Goal: Task Accomplishment & Management: Manage account settings

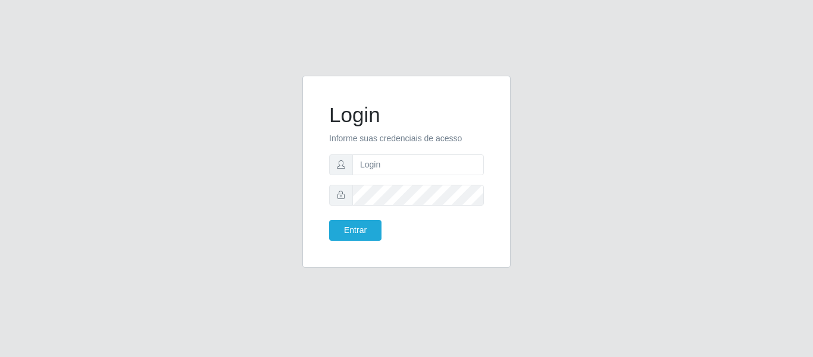
click at [394, 151] on form "Login Informe suas credenciais de acesso Entrar" at bounding box center [406, 171] width 155 height 138
click at [393, 161] on input "text" at bounding box center [418, 164] width 132 height 21
type input "[EMAIL_ADDRESS][DOMAIN_NAME]"
click at [329, 220] on button "Entrar" at bounding box center [355, 230] width 52 height 21
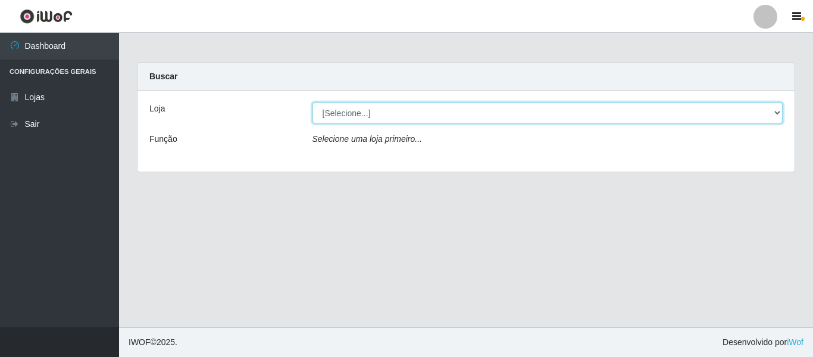
click at [531, 110] on select "[Selecione...] BomQueSó Agreste - Loja 2" at bounding box center [547, 112] width 471 height 21
select select "214"
click at [312, 102] on select "[Selecione...] BomQueSó Agreste - Loja 2" at bounding box center [547, 112] width 471 height 21
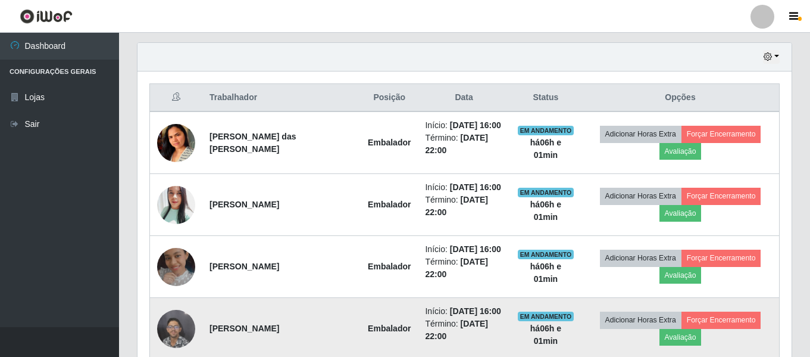
scroll to position [470, 0]
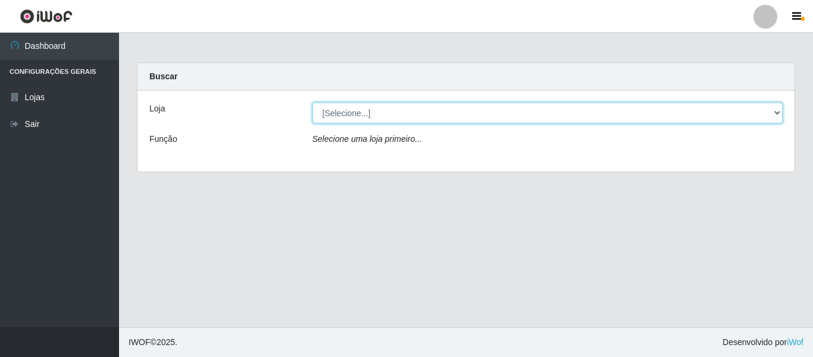
click at [692, 107] on select "[Selecione...] BomQueSó Agreste - Loja 2" at bounding box center [547, 112] width 471 height 21
select select "214"
click at [312, 102] on select "[Selecione...] BomQueSó Agreste - Loja 2" at bounding box center [547, 112] width 471 height 21
